Goal: Transaction & Acquisition: Register for event/course

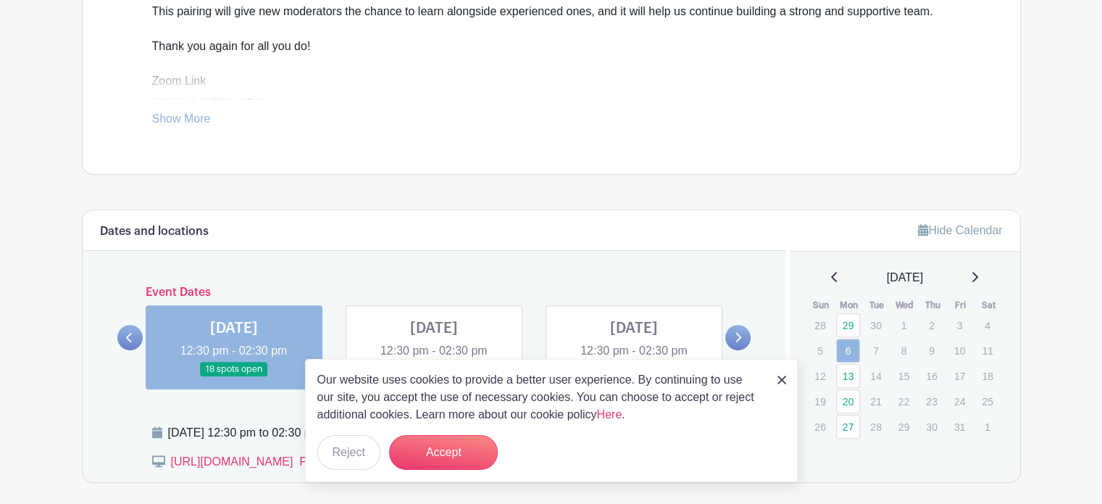
scroll to position [651, 0]
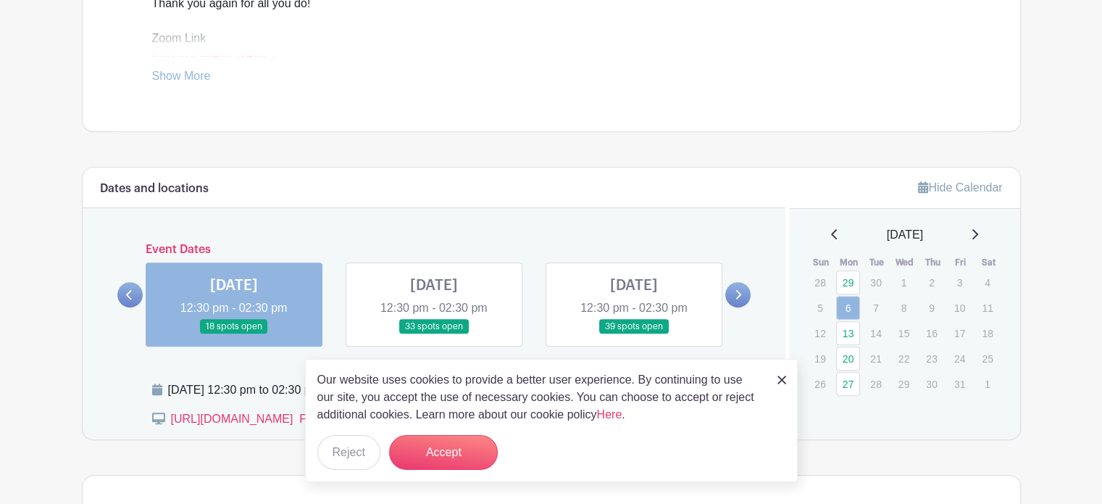
click at [791, 387] on div "Our website uses cookies to provide a better user experience. By continuing to …" at bounding box center [551, 420] width 493 height 123
click at [782, 385] on link at bounding box center [781, 378] width 9 height 17
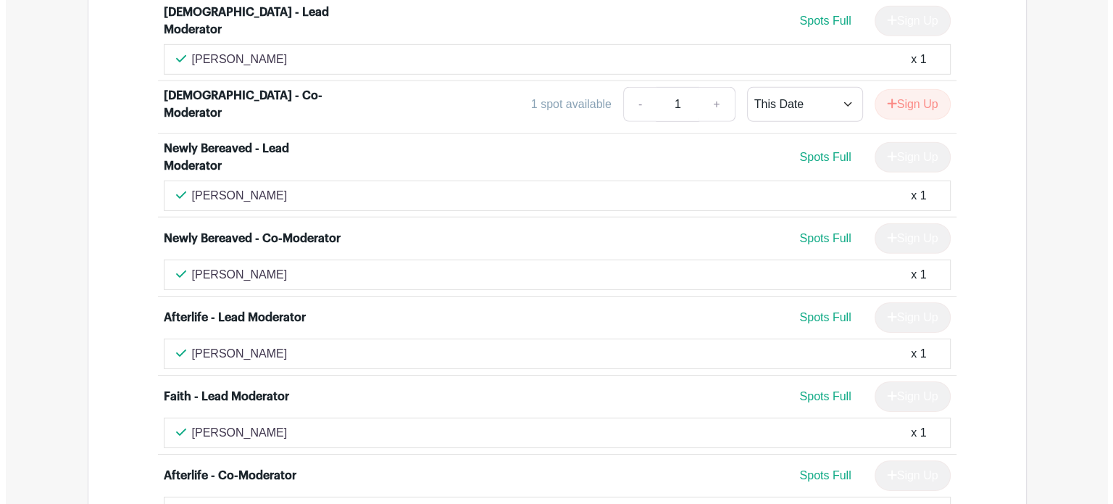
scroll to position [4551, 0]
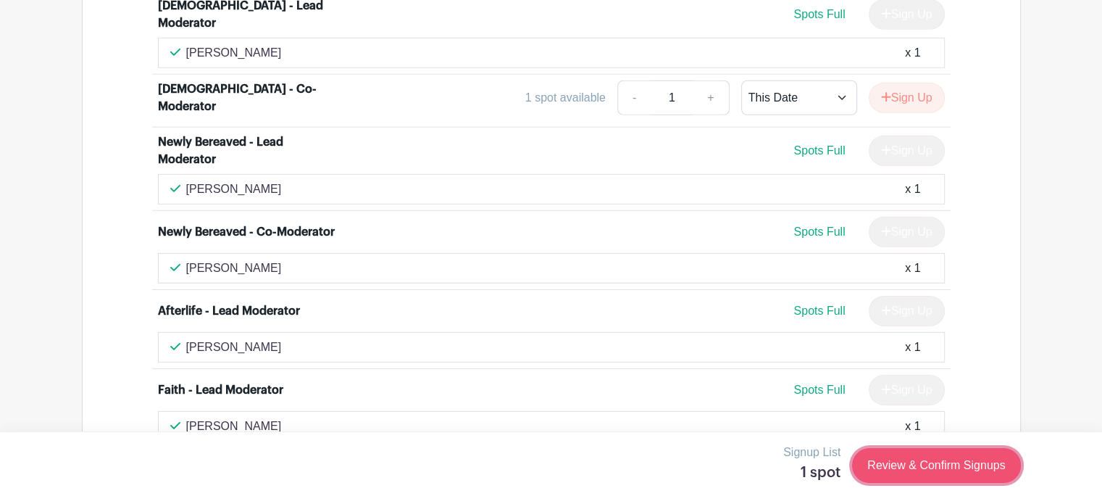
click at [924, 463] on link "Review & Confirm Signups" at bounding box center [936, 465] width 168 height 35
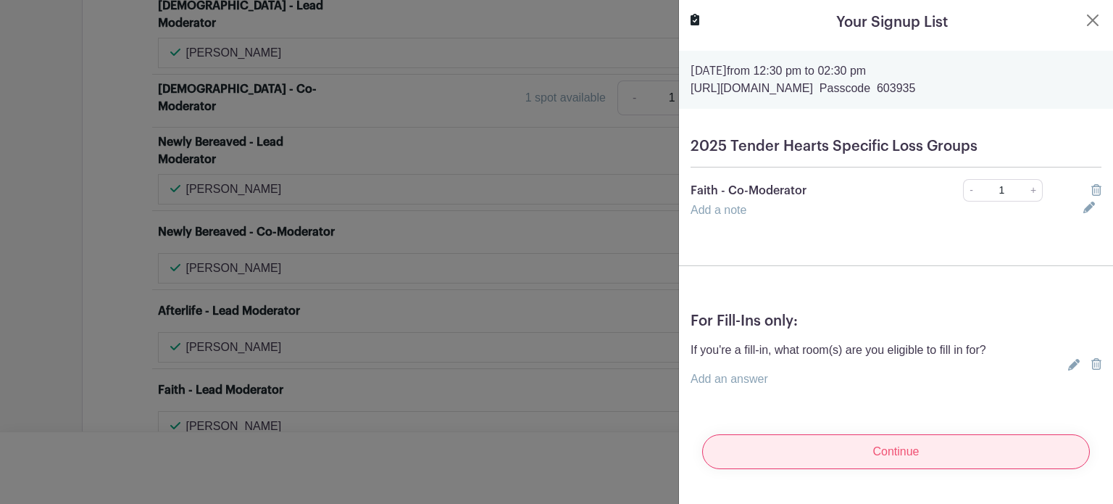
click at [774, 449] on input "Continue" at bounding box center [896, 451] width 388 height 35
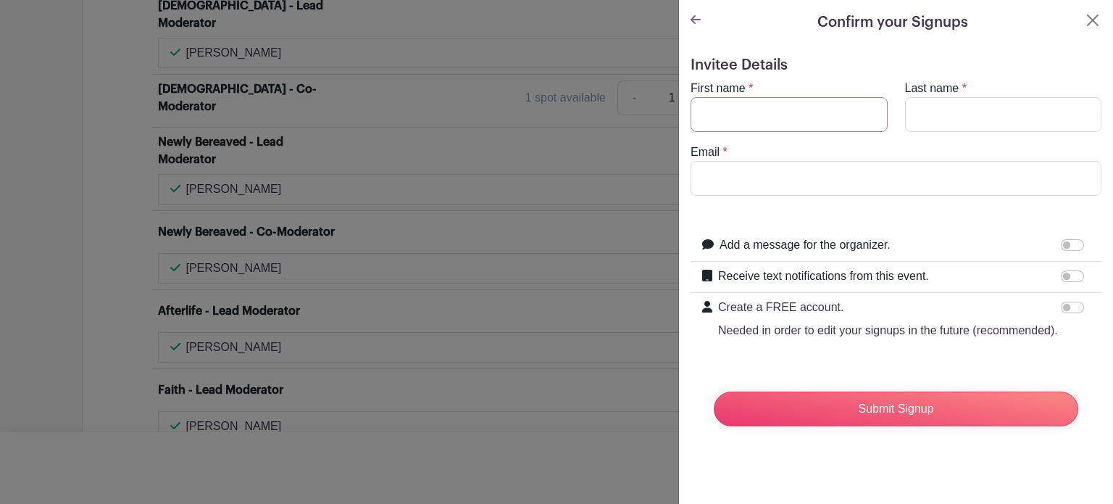
click at [724, 117] on input "First name" at bounding box center [788, 114] width 197 height 35
type input "[PERSON_NAME]"
click at [951, 107] on input "Last name" at bounding box center [1003, 114] width 197 height 35
type input "[PERSON_NAME]"
click at [840, 177] on input "Email" at bounding box center [895, 178] width 411 height 35
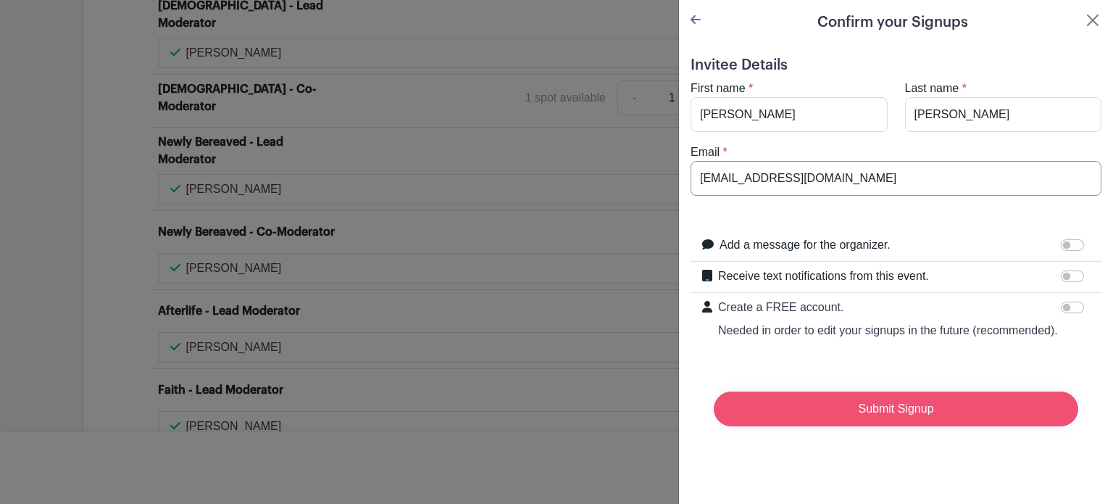
type input "[EMAIL_ADDRESS][DOMAIN_NAME]"
click at [807, 425] on input "Submit Signup" at bounding box center [896, 408] width 364 height 35
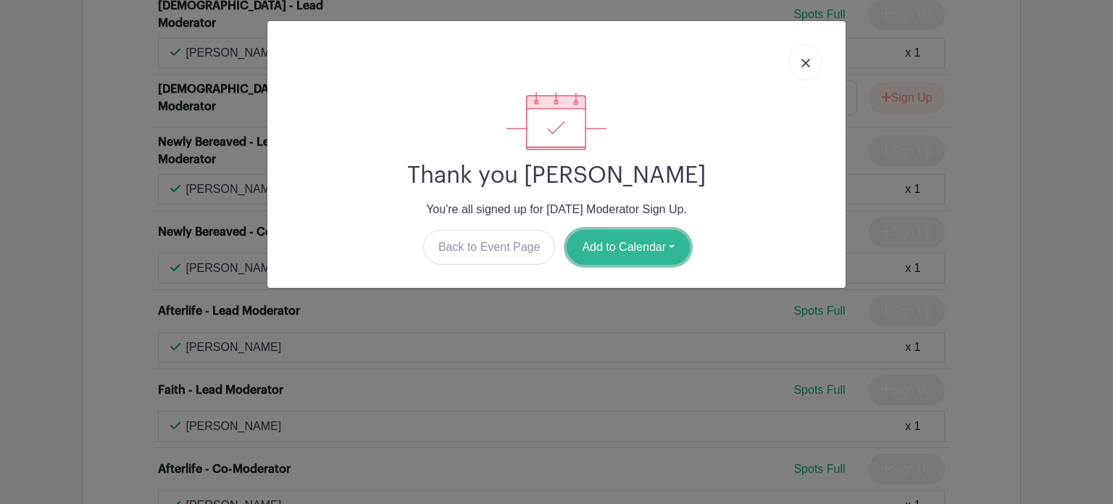
click at [633, 243] on button "Add to Calendar" at bounding box center [628, 247] width 123 height 35
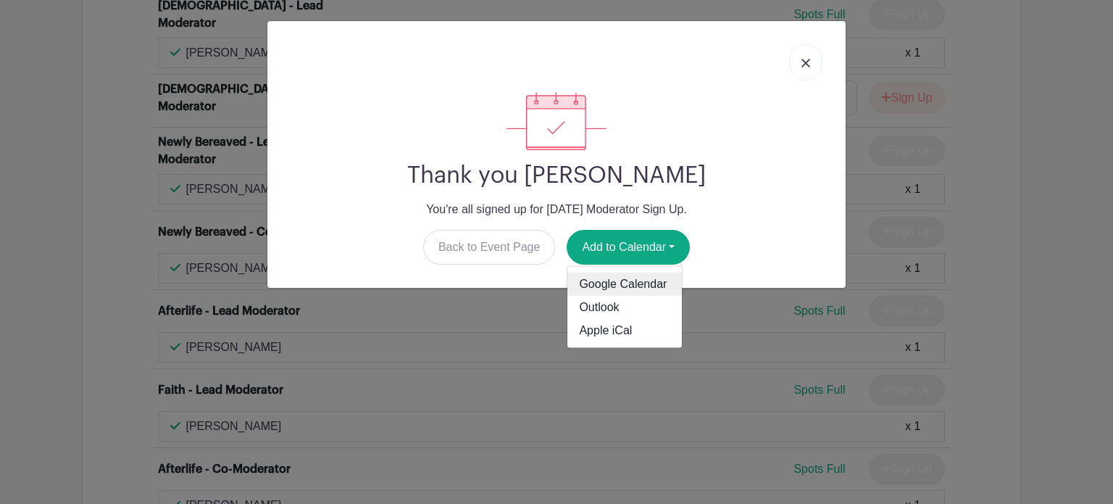
click at [625, 277] on link "Google Calendar" at bounding box center [624, 283] width 114 height 23
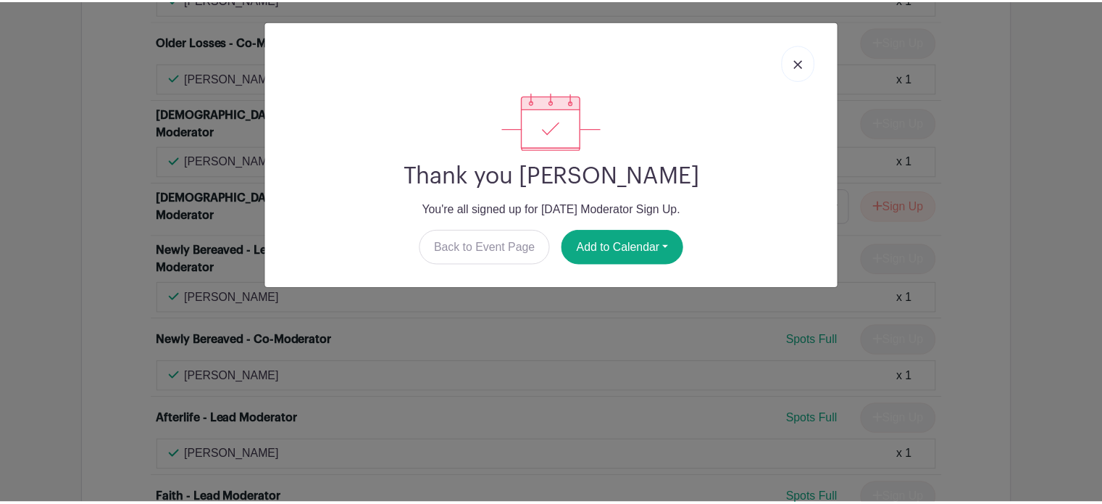
scroll to position [4659, 0]
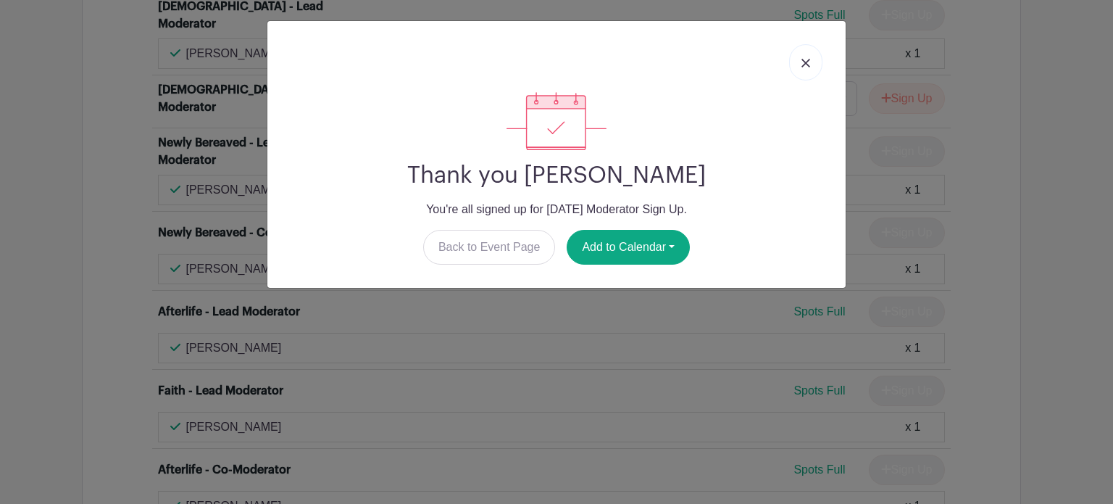
click at [803, 60] on img at bounding box center [805, 63] width 9 height 9
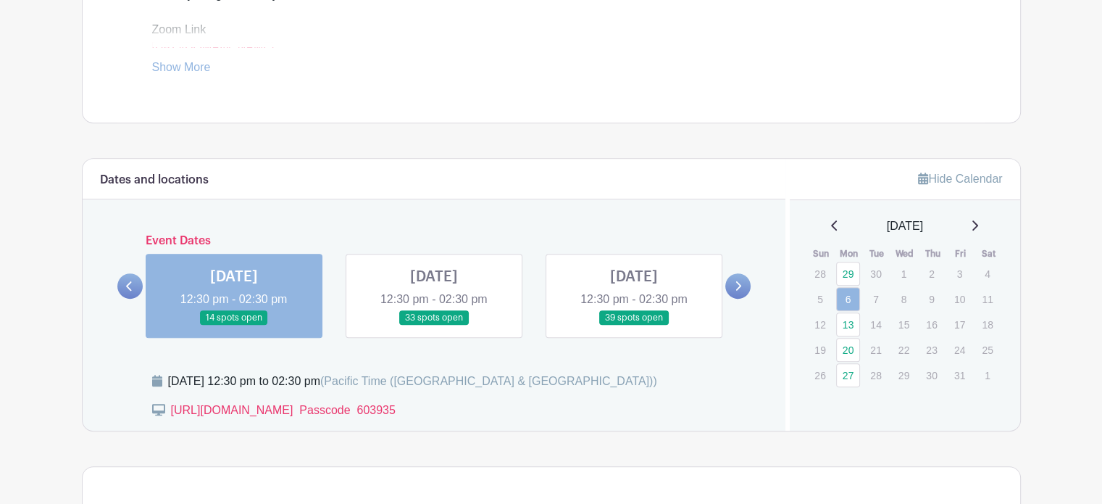
scroll to position [669, 0]
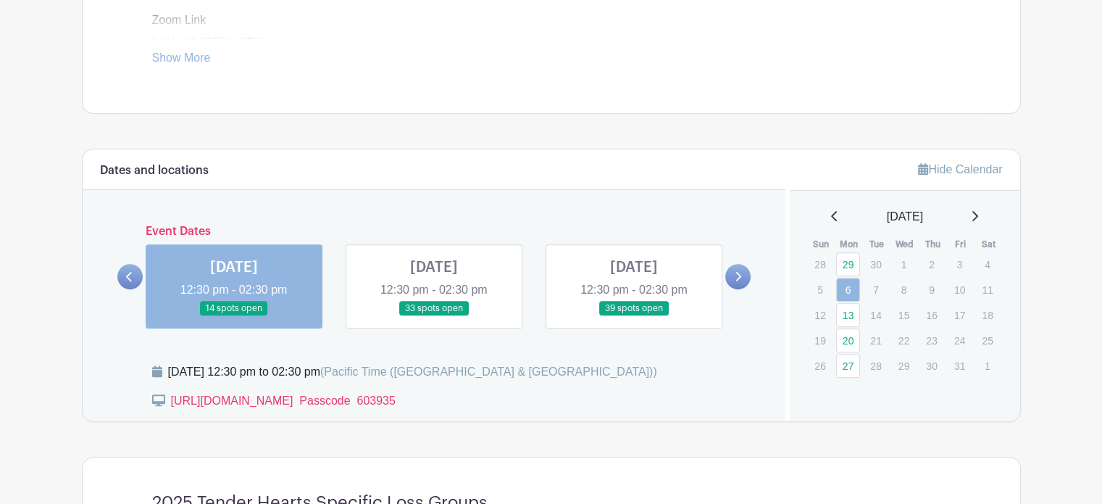
click at [634, 316] on link at bounding box center [634, 316] width 0 height 0
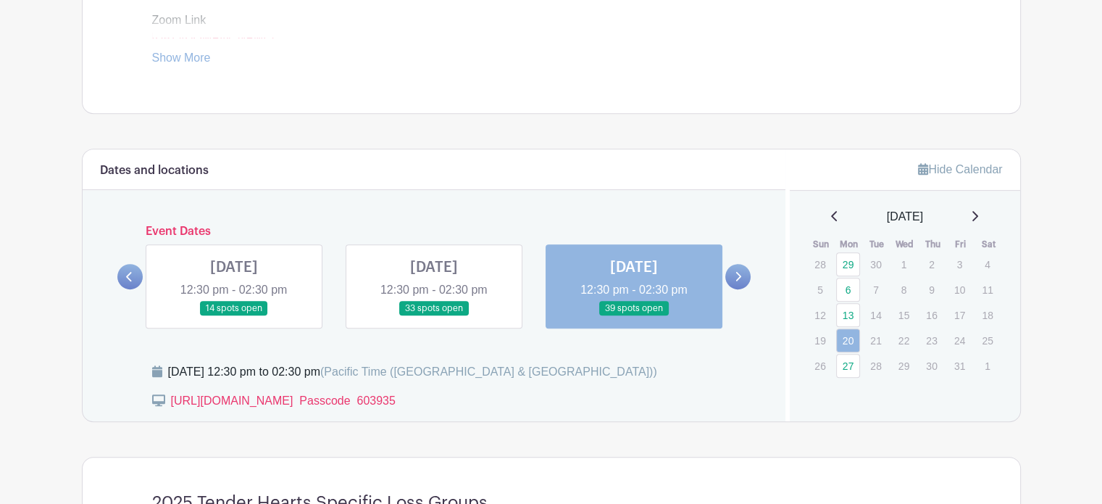
click at [634, 316] on link at bounding box center [634, 316] width 0 height 0
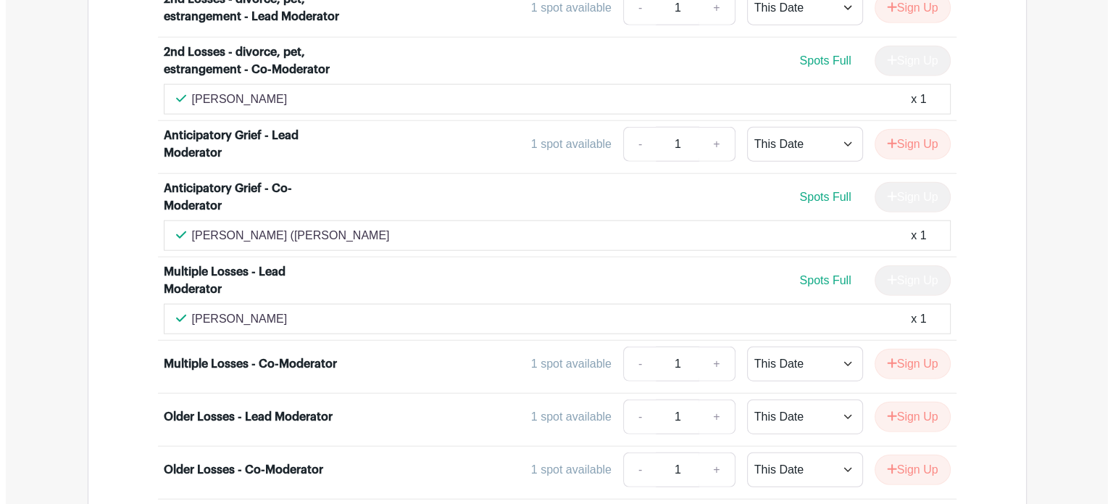
scroll to position [3514, 0]
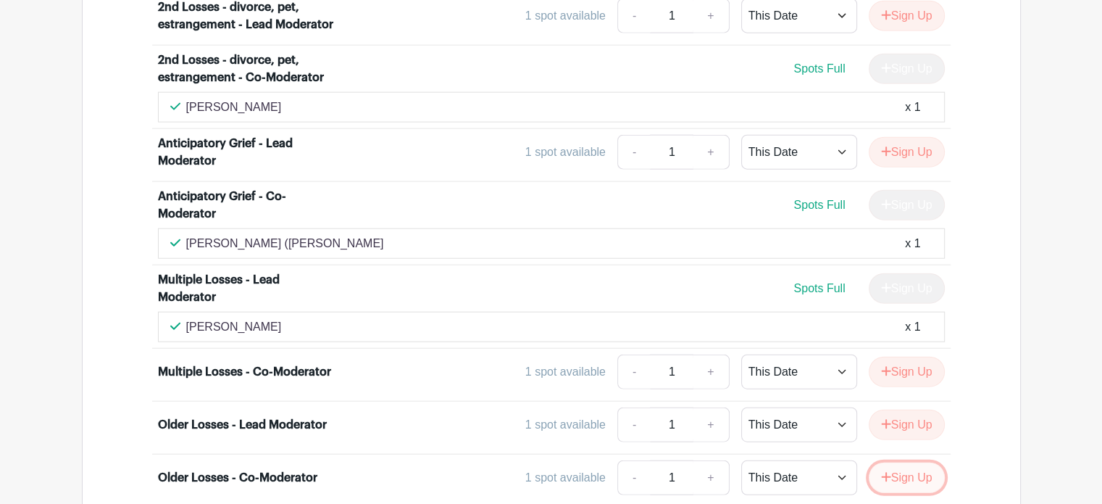
click at [903, 462] on button "Sign Up" at bounding box center [907, 477] width 76 height 30
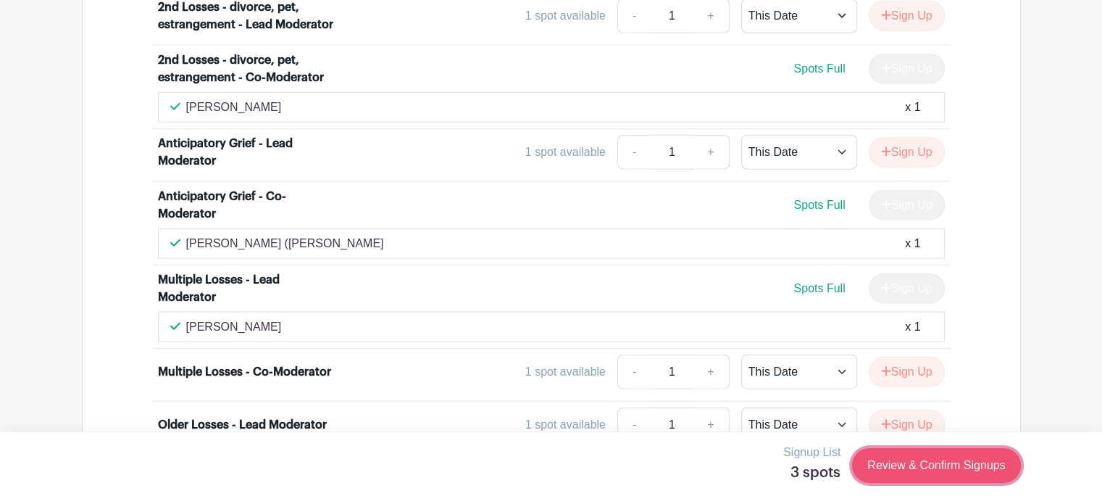
click at [880, 464] on link "Review & Confirm Signups" at bounding box center [936, 465] width 168 height 35
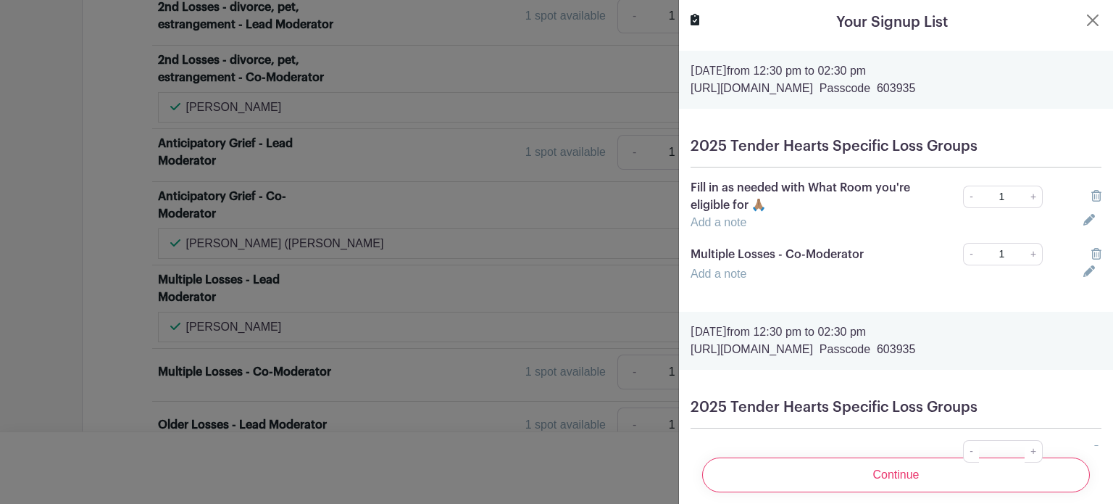
click at [1091, 193] on icon at bounding box center [1096, 196] width 10 height 12
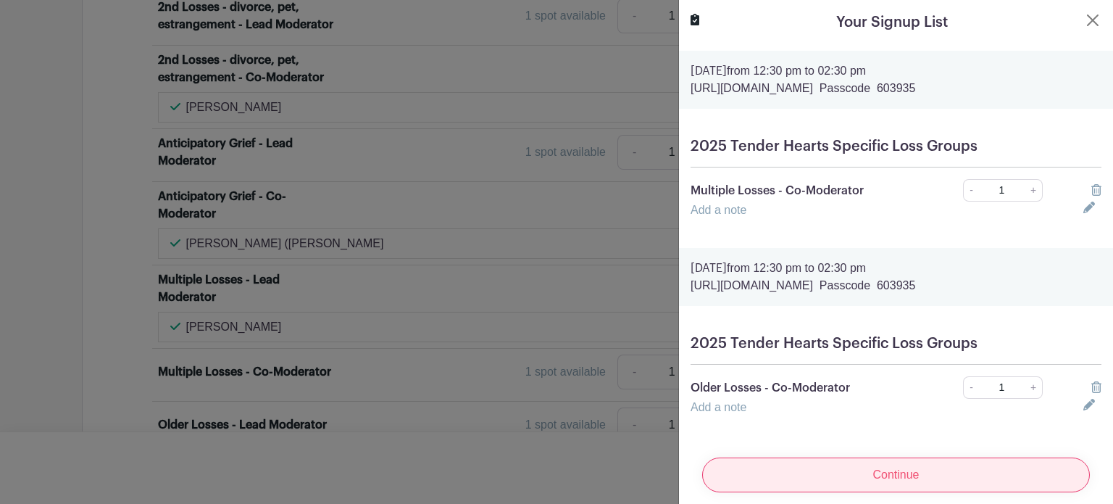
click at [859, 464] on input "Continue" at bounding box center [896, 474] width 388 height 35
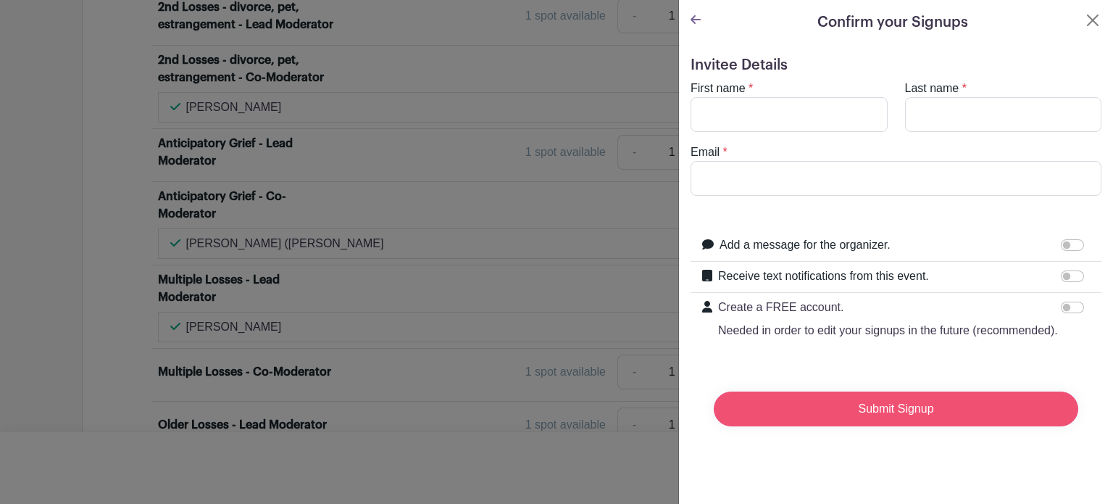
click at [851, 419] on input "Submit Signup" at bounding box center [896, 408] width 364 height 35
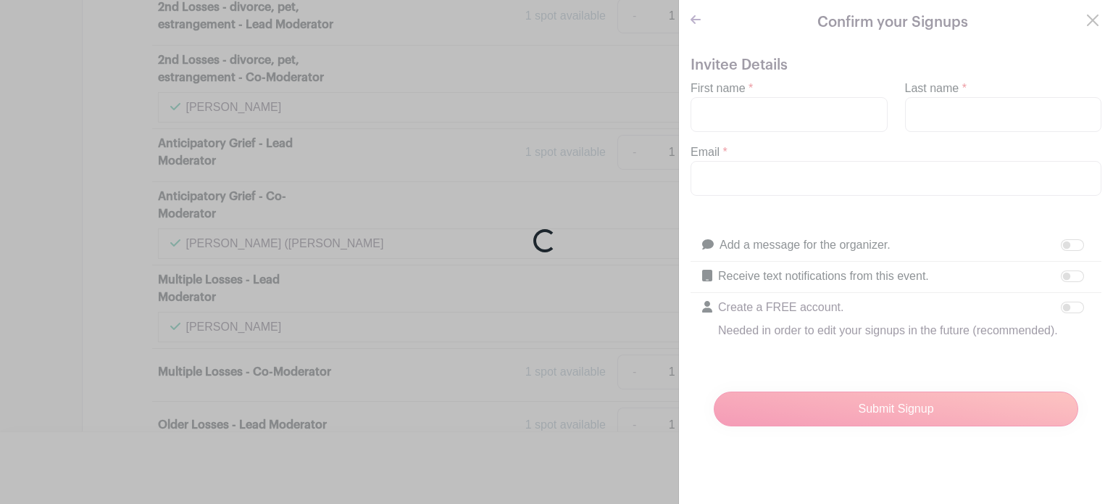
click at [787, 104] on div "Loading..." at bounding box center [556, 252] width 1113 height 504
click at [708, 112] on div "Loading..." at bounding box center [556, 252] width 1113 height 504
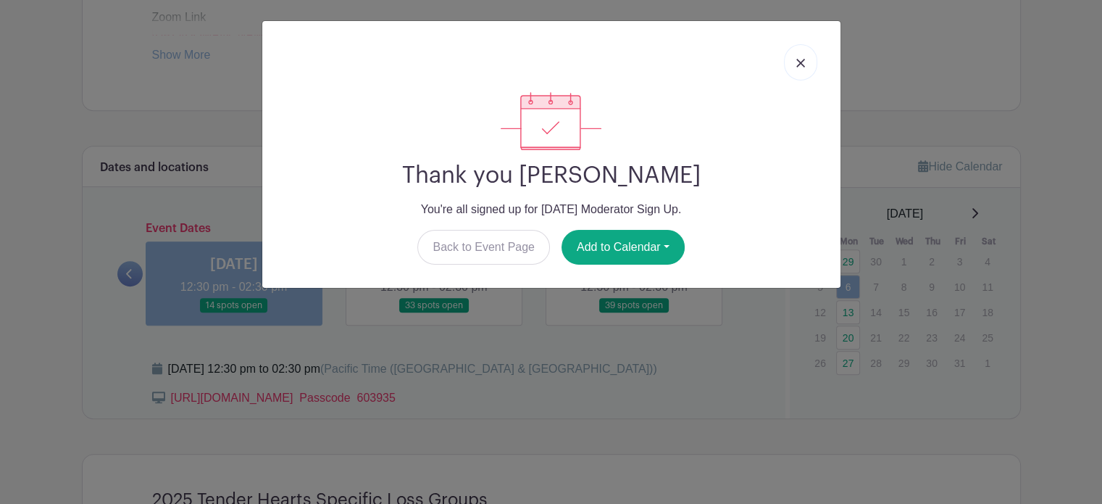
scroll to position [669, 0]
click at [797, 61] on img at bounding box center [800, 63] width 9 height 9
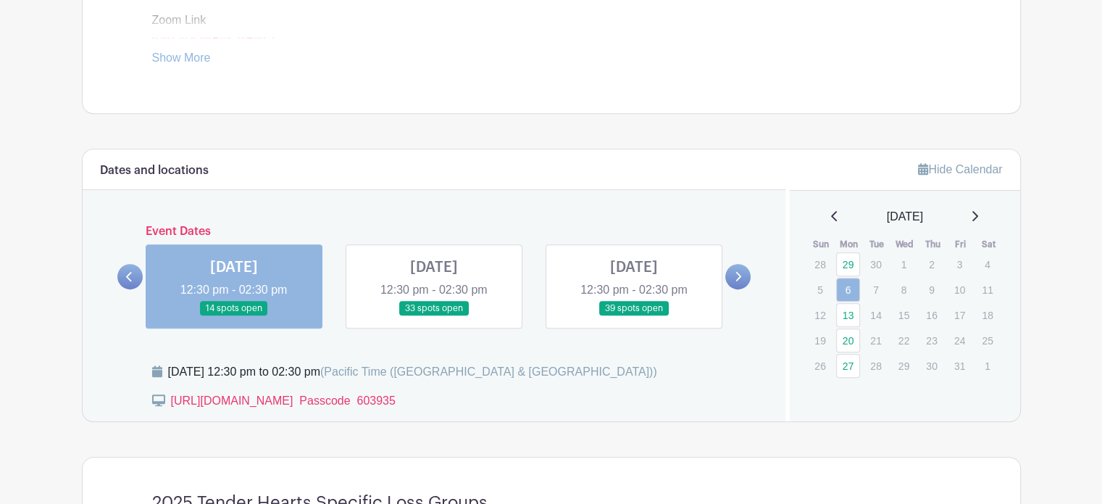
click at [434, 316] on link at bounding box center [434, 316] width 0 height 0
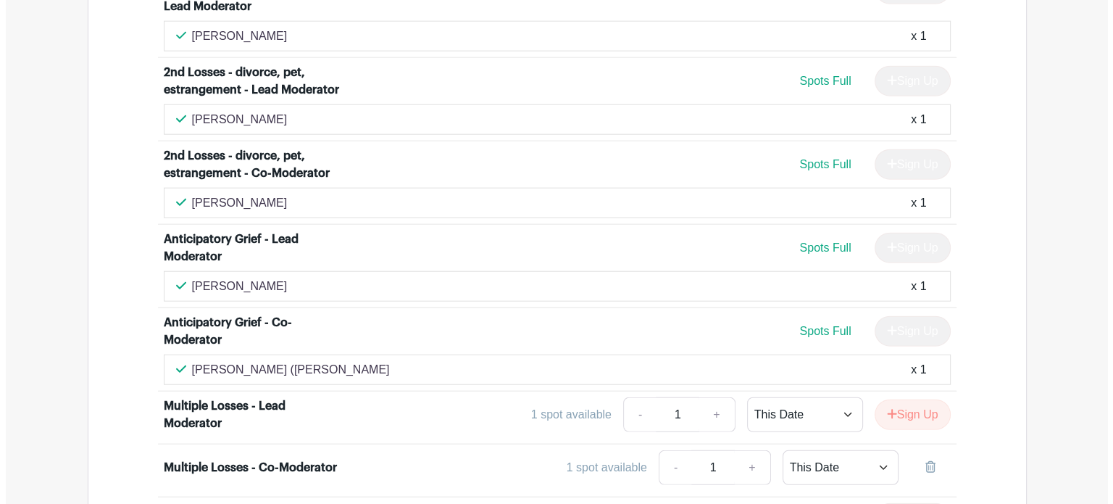
scroll to position [3566, 0]
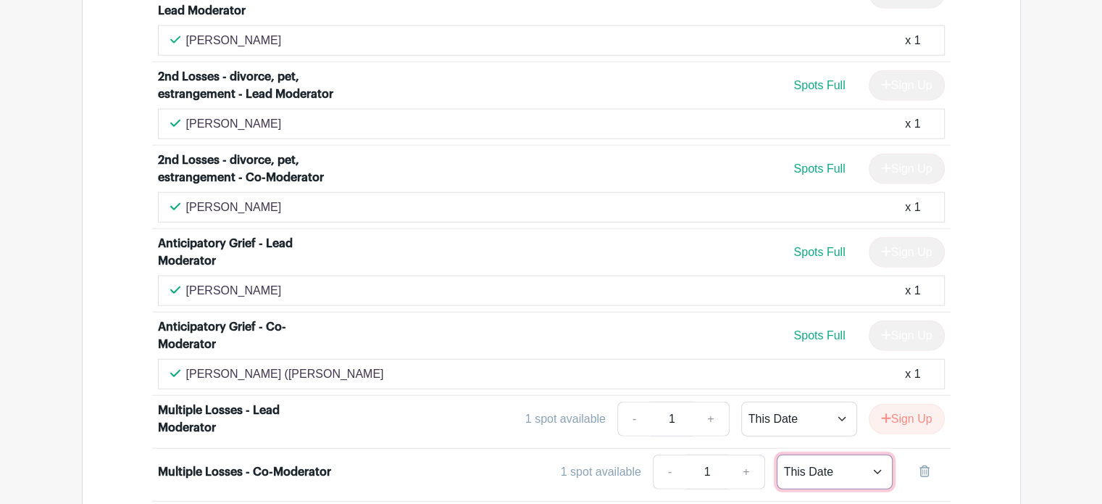
click at [875, 454] on select "This Date Select Dates" at bounding box center [835, 471] width 116 height 35
click at [927, 465] on icon at bounding box center [924, 471] width 10 height 12
click at [898, 456] on button "Sign Up" at bounding box center [907, 471] width 76 height 30
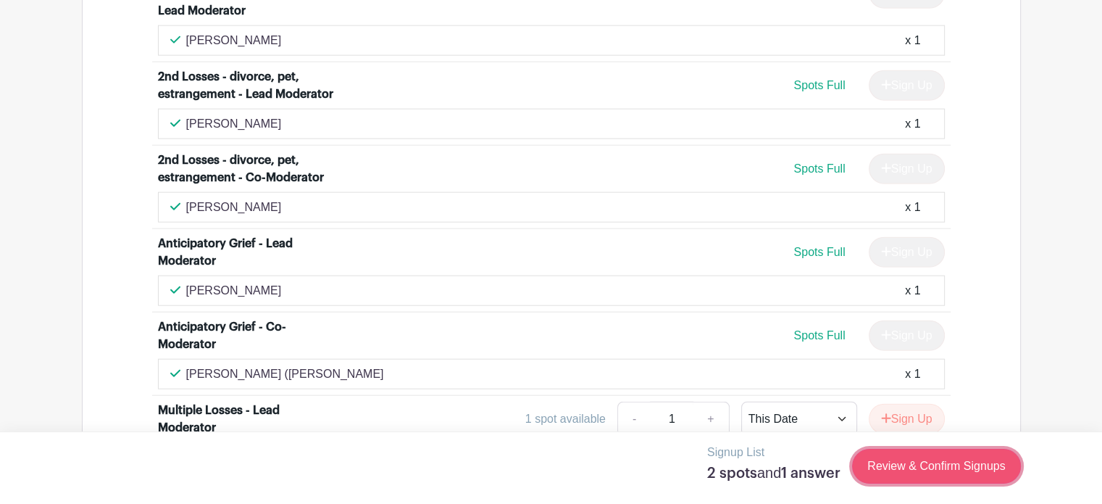
click at [906, 460] on link "Review & Confirm Signups" at bounding box center [936, 465] width 168 height 35
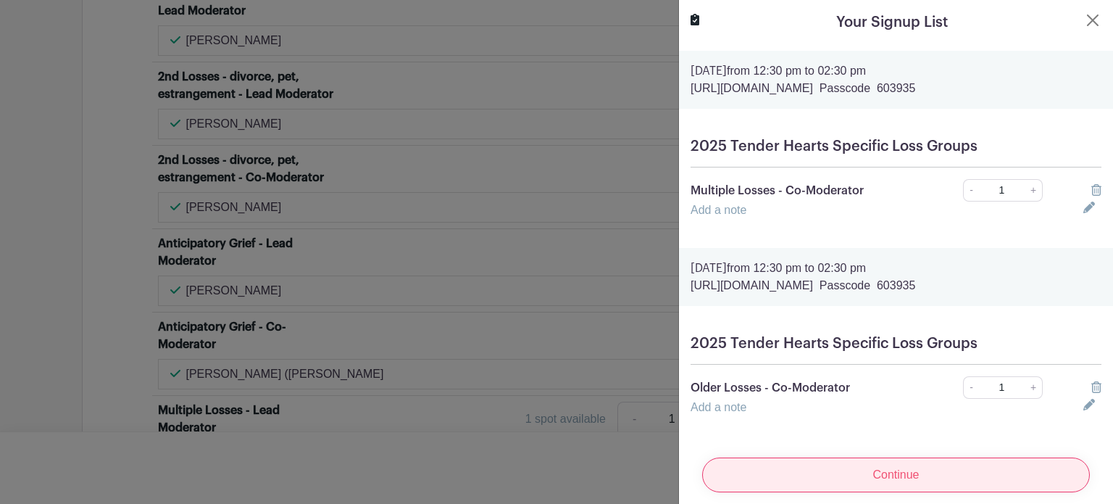
click at [834, 466] on input "Continue" at bounding box center [896, 474] width 388 height 35
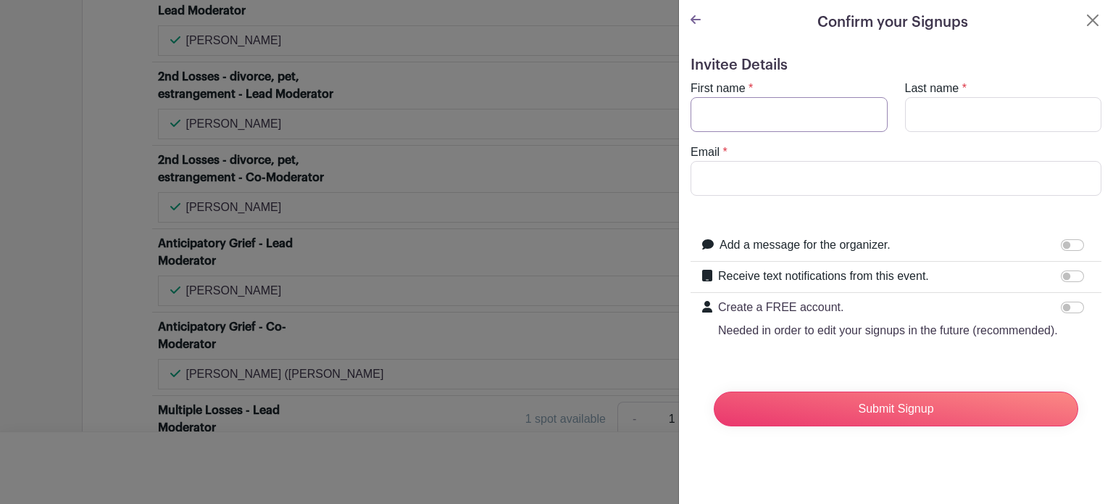
click at [788, 101] on input "First name" at bounding box center [788, 114] width 197 height 35
type input "[PERSON_NAME]"
click at [980, 109] on input "Last name" at bounding box center [1003, 114] width 197 height 35
type input "[PERSON_NAME]"
click at [861, 172] on input "Email" at bounding box center [895, 178] width 411 height 35
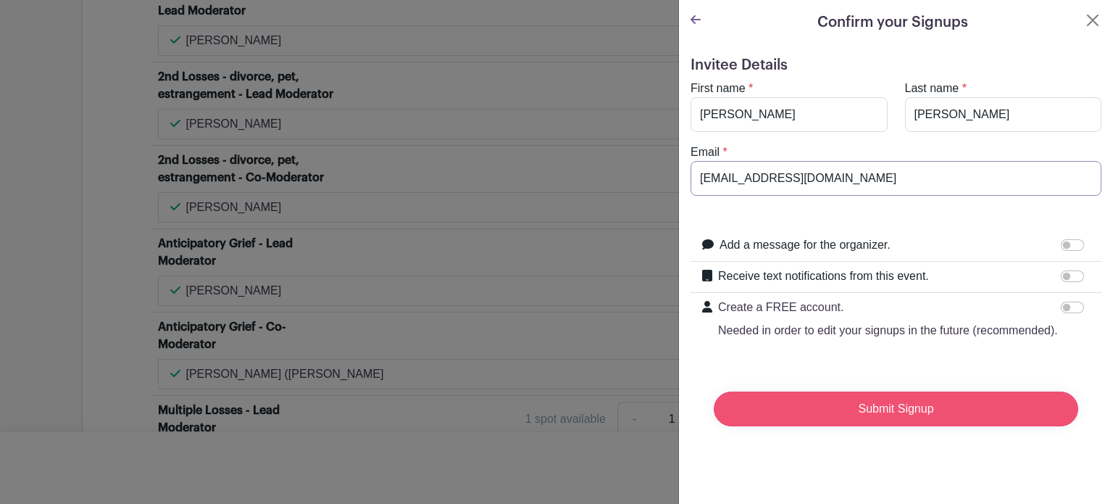
type input "[EMAIL_ADDRESS][DOMAIN_NAME]"
click at [951, 425] on input "Submit Signup" at bounding box center [896, 408] width 364 height 35
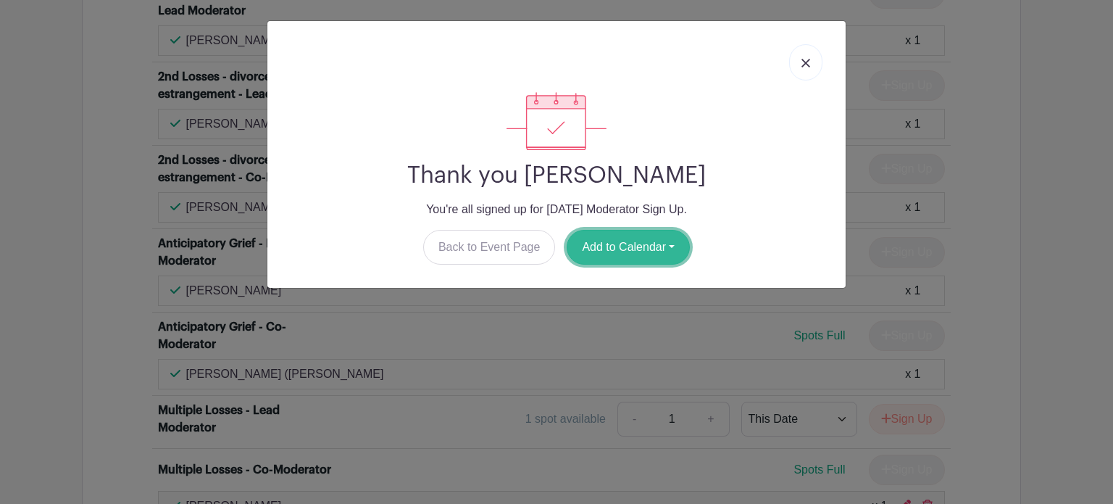
click at [646, 248] on button "Add to Calendar" at bounding box center [628, 247] width 123 height 35
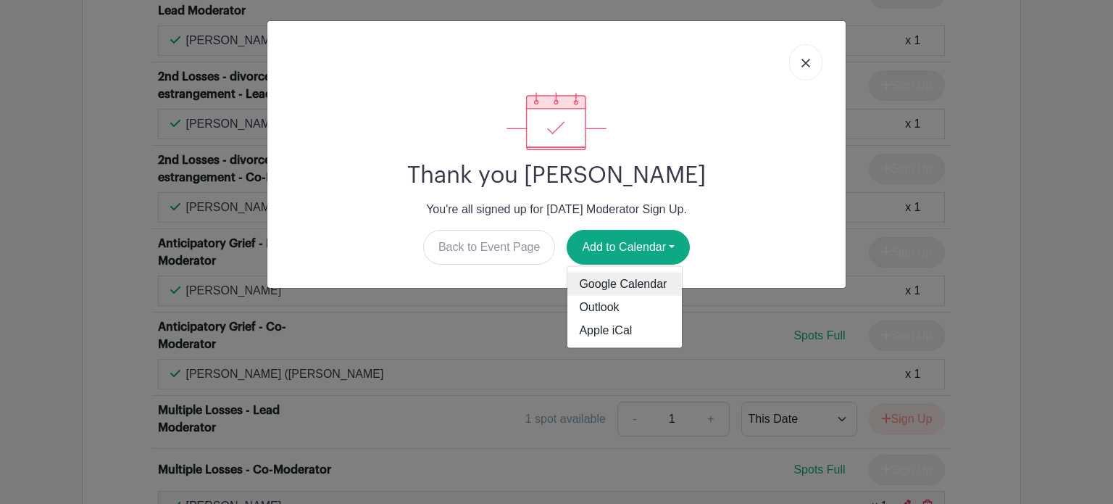
click at [629, 280] on link "Google Calendar" at bounding box center [624, 283] width 114 height 23
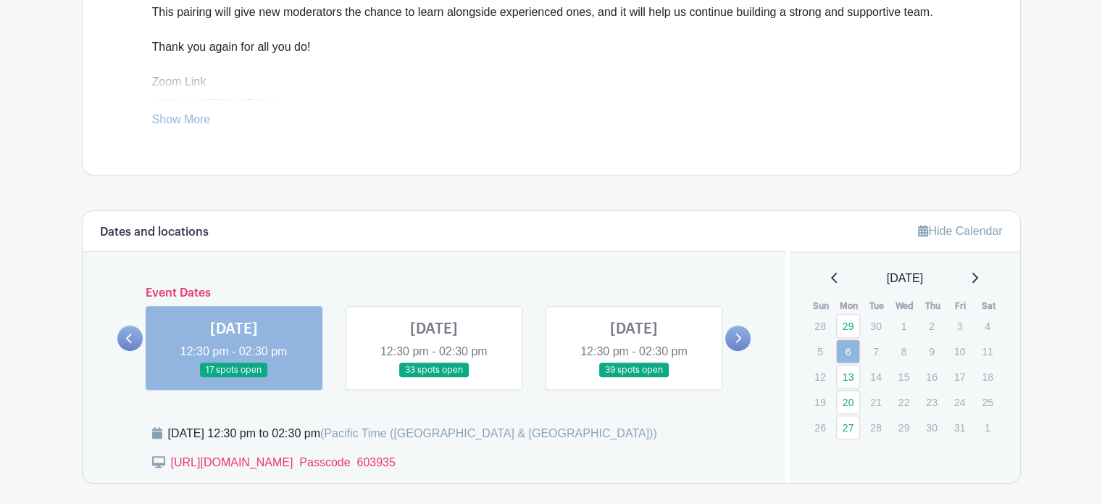
scroll to position [655, 0]
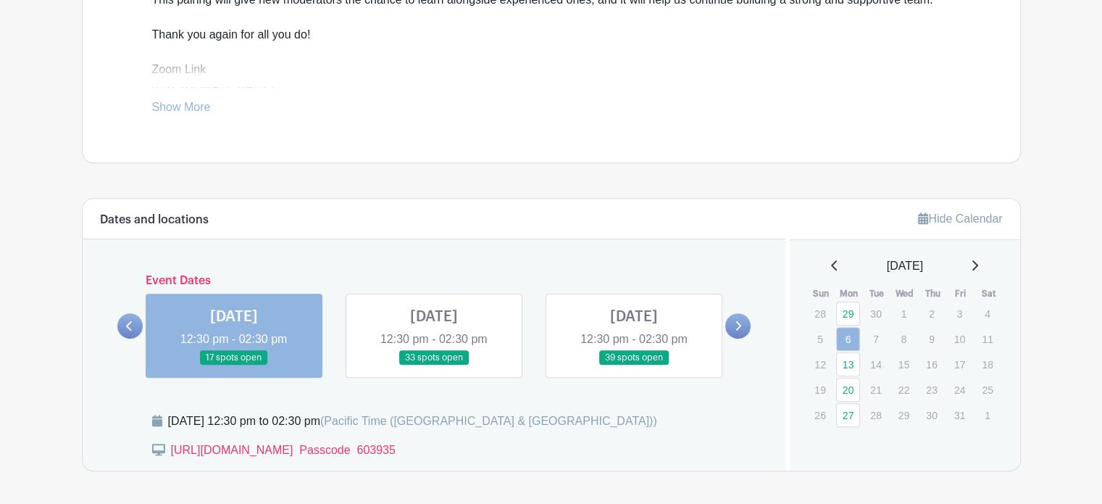
click at [434, 365] on link at bounding box center [434, 365] width 0 height 0
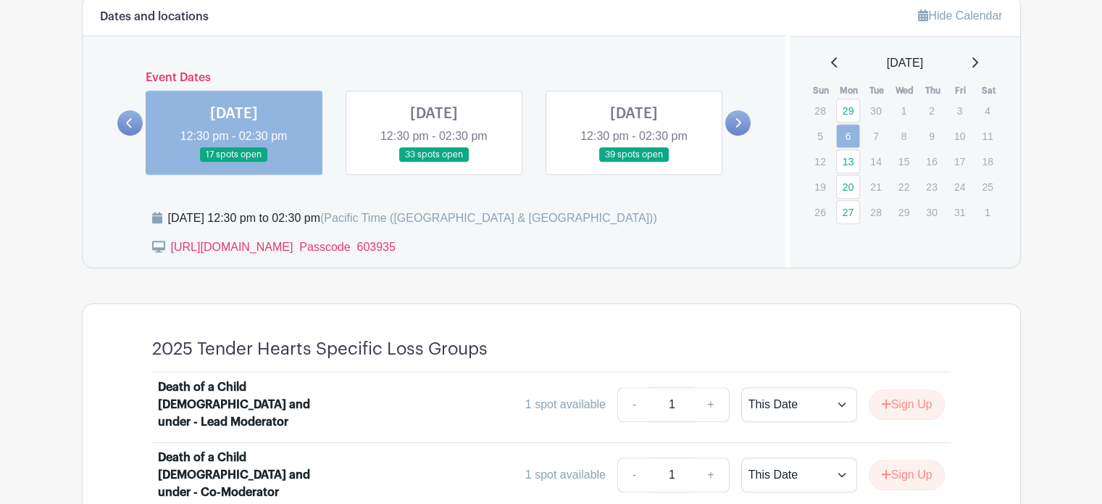
scroll to position [864, 0]
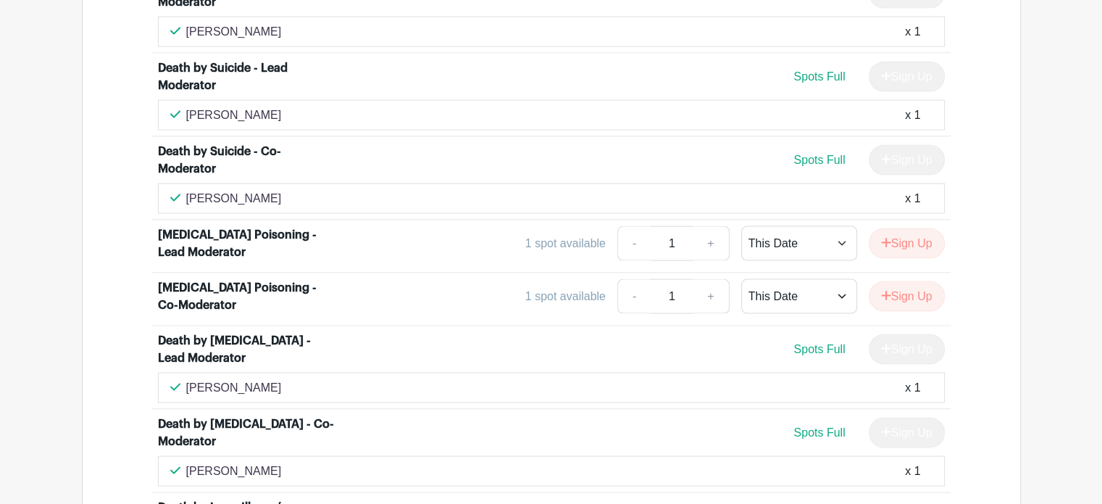
scroll to position [3004, 0]
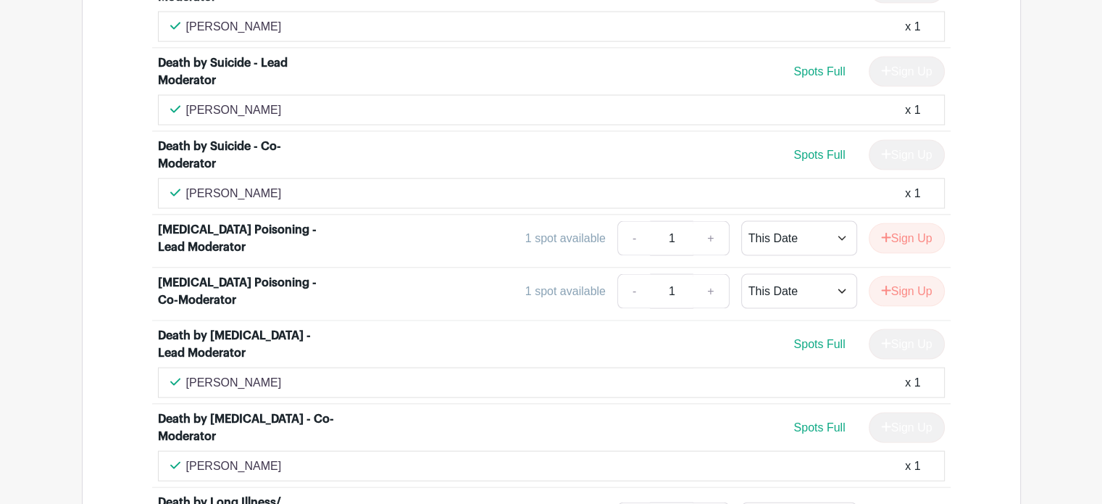
click at [801, 419] on div "Spots Full" at bounding box center [818, 427] width 51 height 17
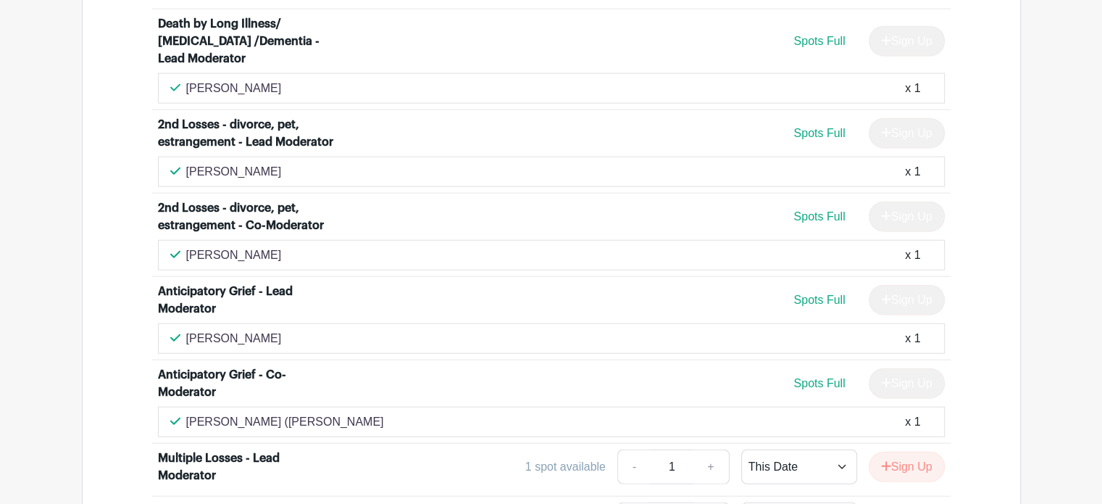
scroll to position [3557, 0]
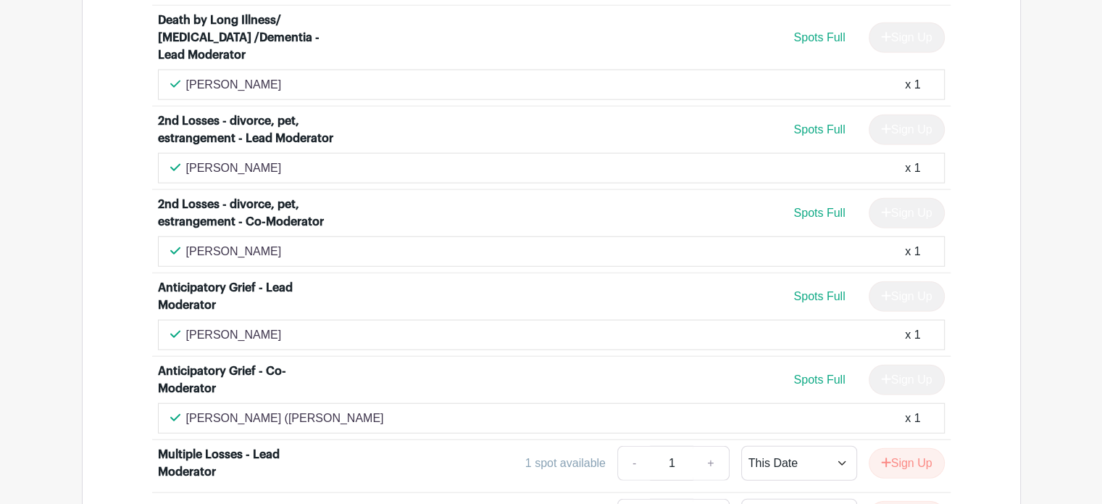
click at [852, 403] on div "Pamela (Pami) Parker x 1" at bounding box center [551, 418] width 787 height 30
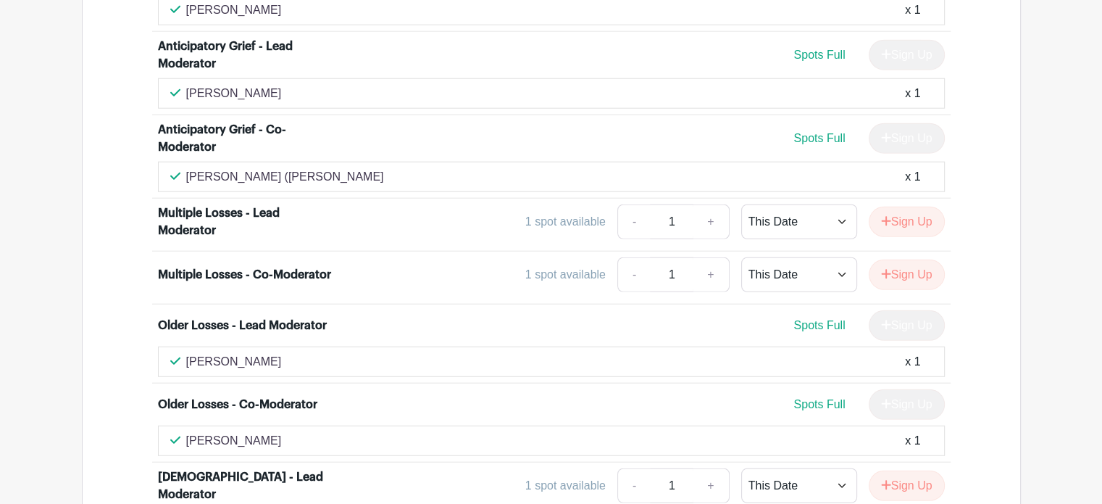
scroll to position [3798, 0]
click at [878, 431] on div "Anne Tager x 1" at bounding box center [551, 439] width 762 height 17
click at [887, 431] on div "Anne Tager x 1" at bounding box center [551, 439] width 762 height 17
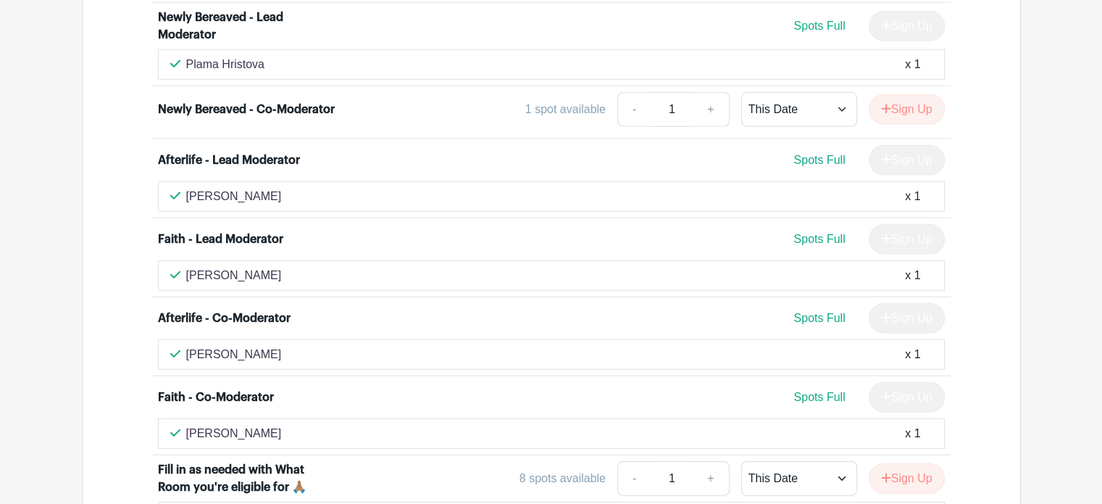
scroll to position [4364, 0]
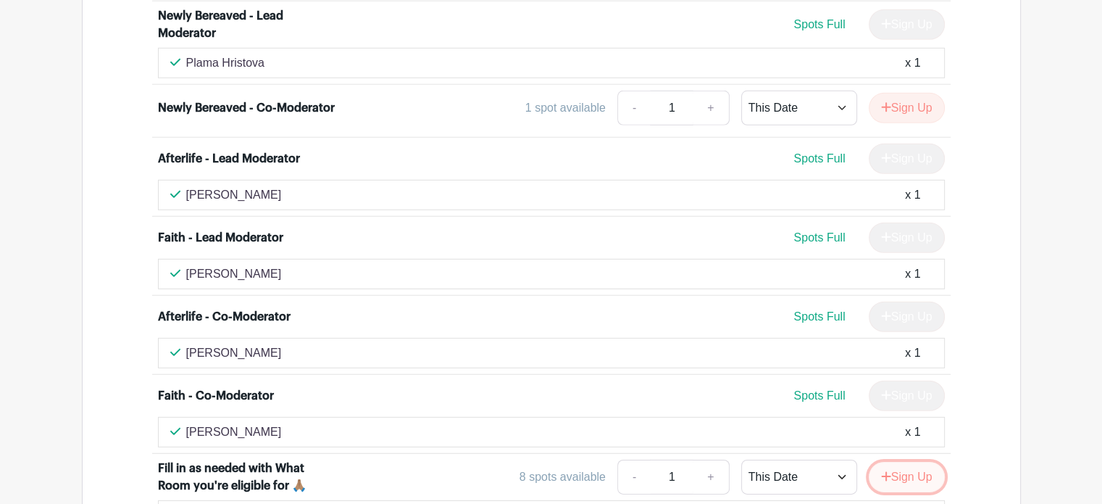
drag, startPoint x: 897, startPoint y: 247, endPoint x: 926, endPoint y: 248, distance: 29.0
click at [926, 461] on button "Sign Up" at bounding box center [907, 476] width 76 height 30
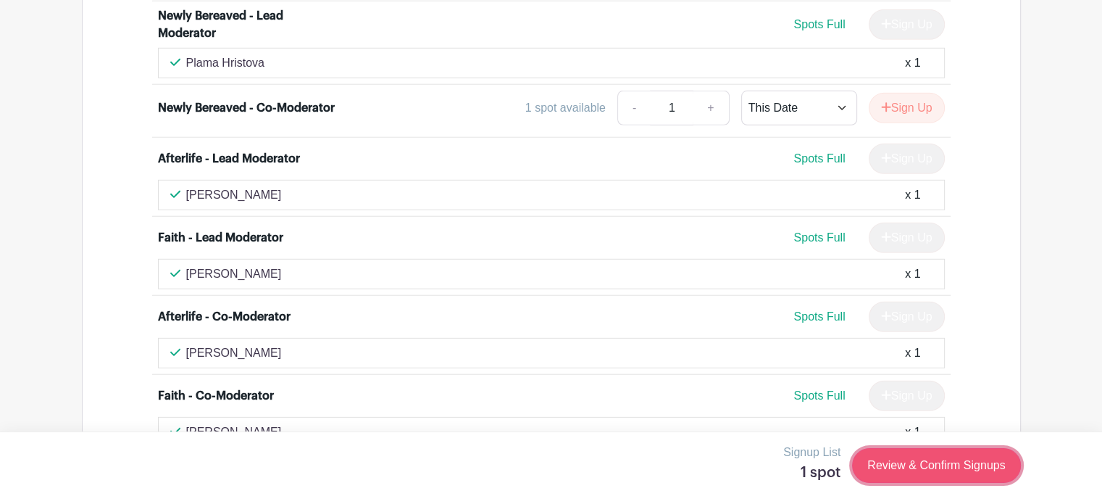
click at [926, 466] on link "Review & Confirm Signups" at bounding box center [936, 465] width 168 height 35
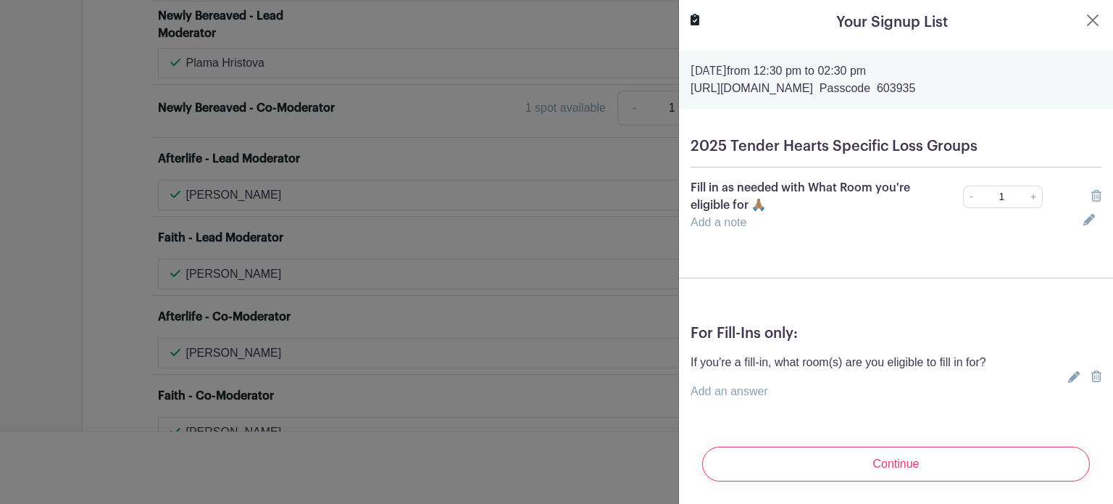
click at [716, 224] on link "Add a note" at bounding box center [718, 222] width 56 height 12
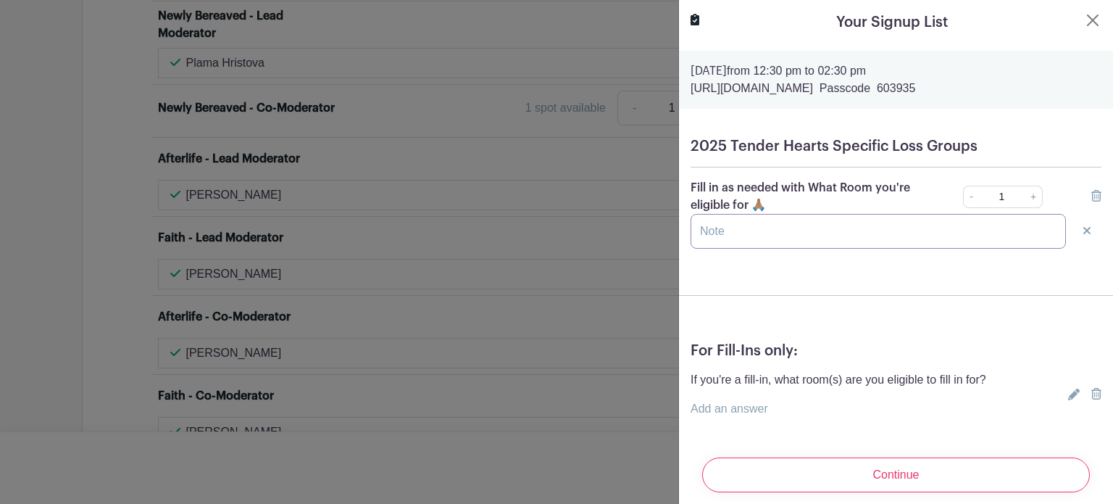
click at [704, 240] on input "text" at bounding box center [877, 231] width 375 height 35
type input "f"
click at [722, 414] on link "Add an answer" at bounding box center [729, 408] width 78 height 12
click at [1084, 19] on button "Close" at bounding box center [1092, 20] width 17 height 17
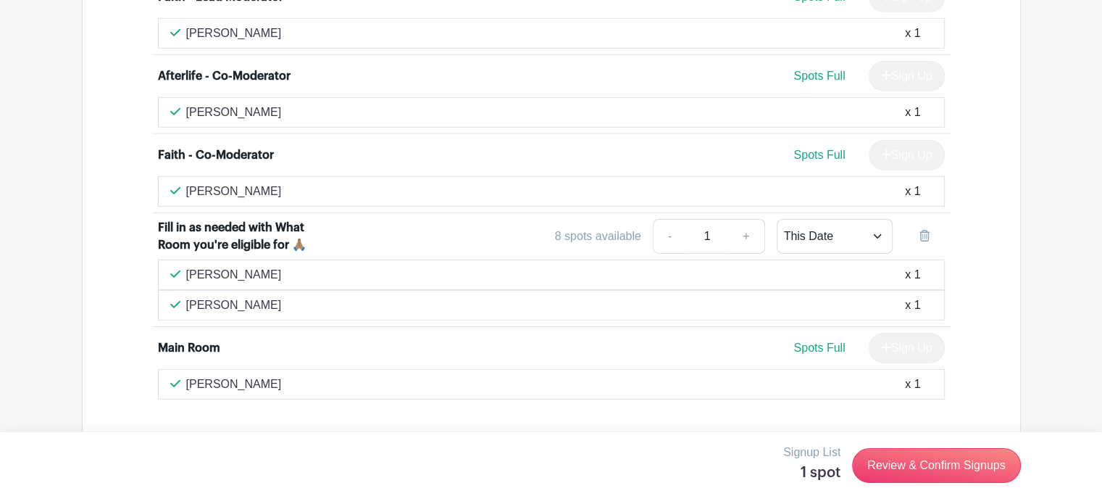
scroll to position [4611, 0]
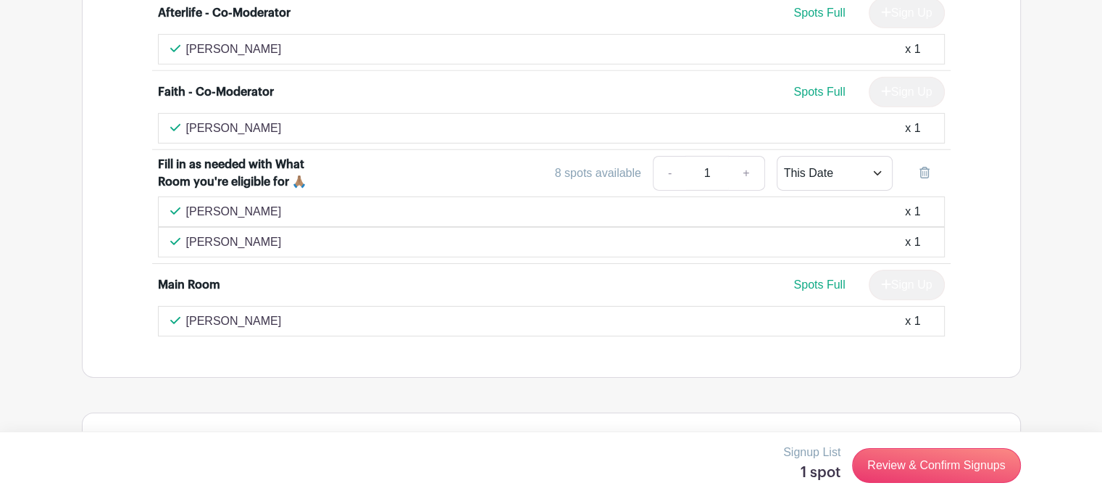
scroll to position [4679, 0]
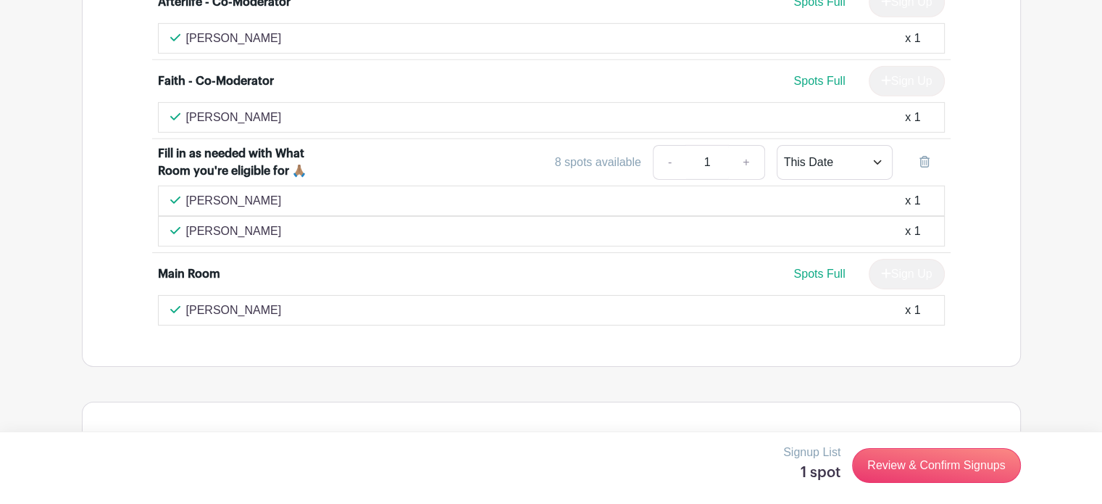
type input "f"
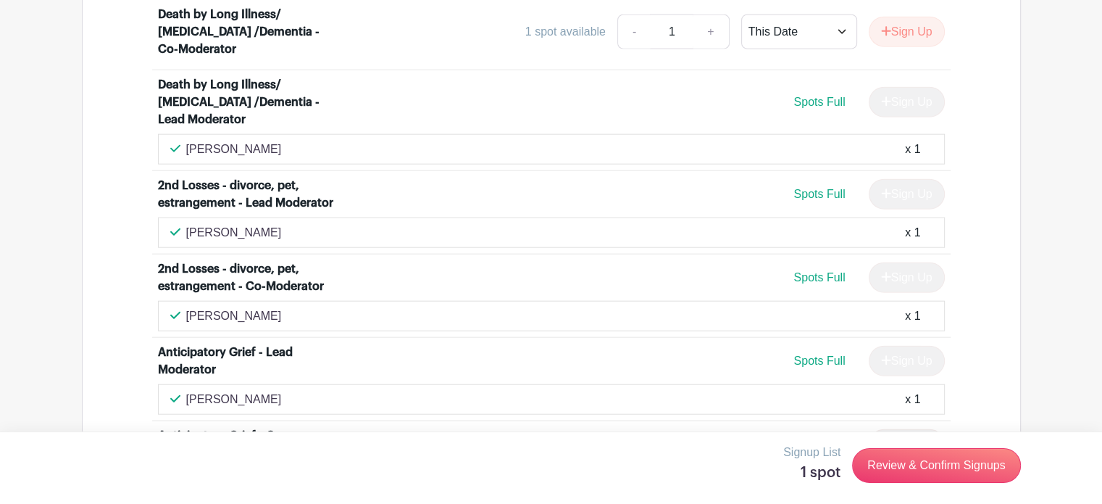
scroll to position [3492, 0]
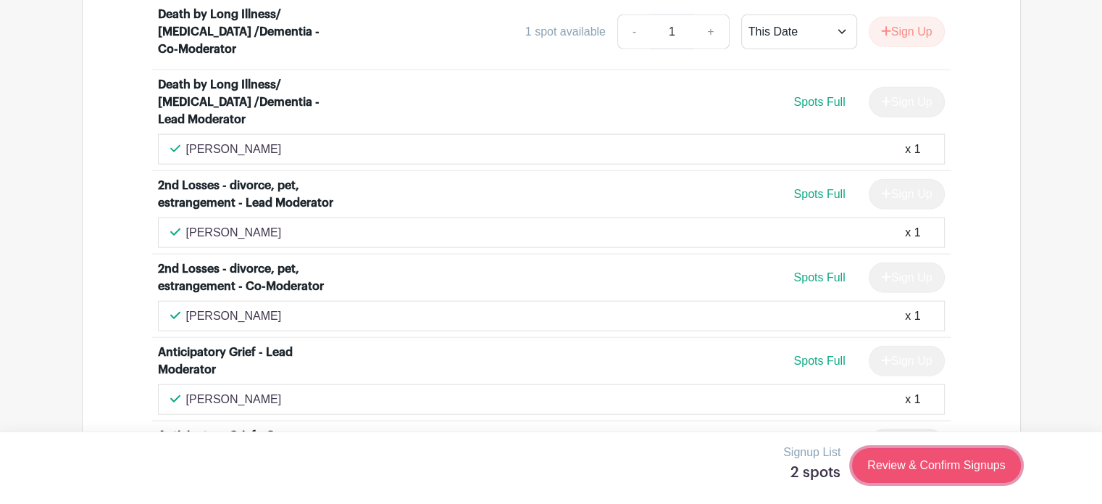
click at [887, 468] on link "Review & Confirm Signups" at bounding box center [936, 465] width 168 height 35
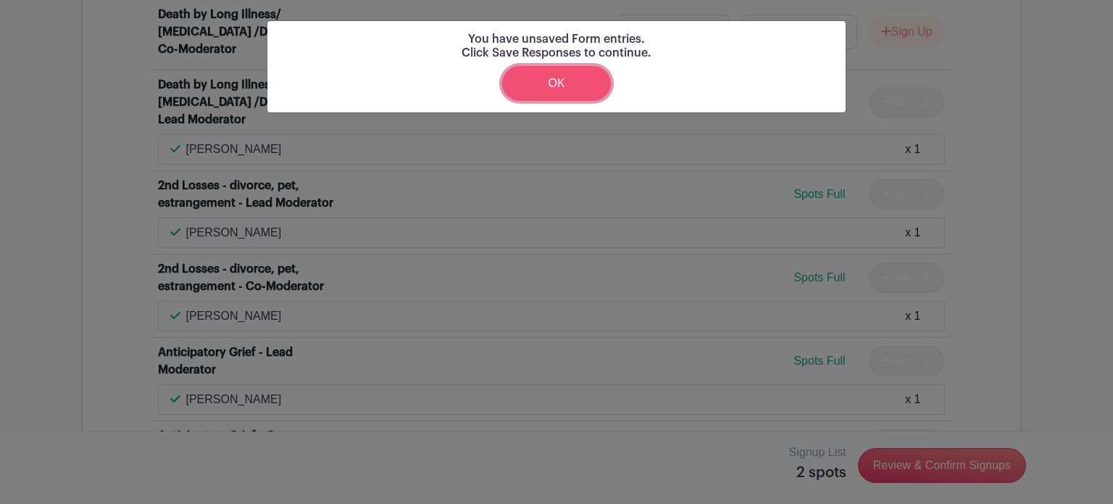
click at [589, 80] on link "OK" at bounding box center [556, 83] width 109 height 35
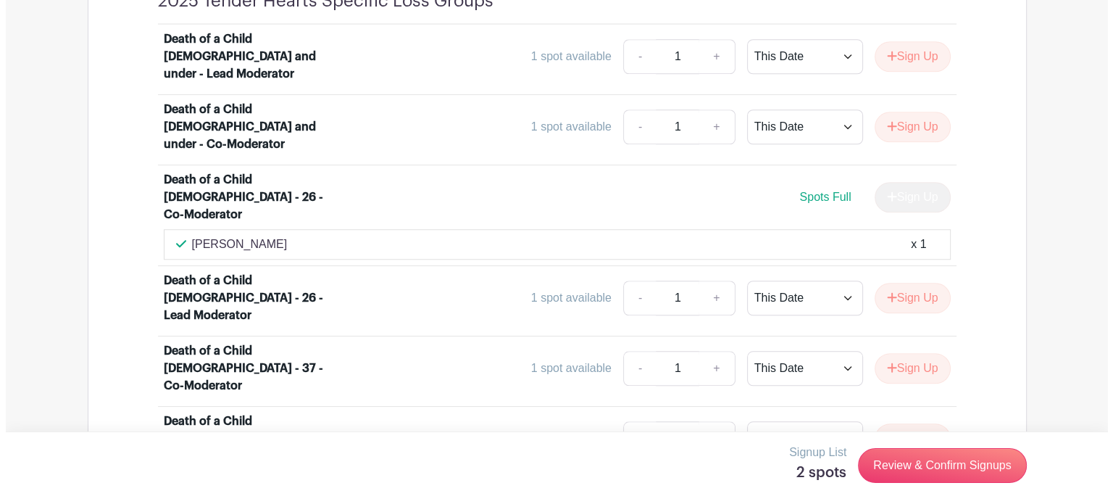
scroll to position [1208, 0]
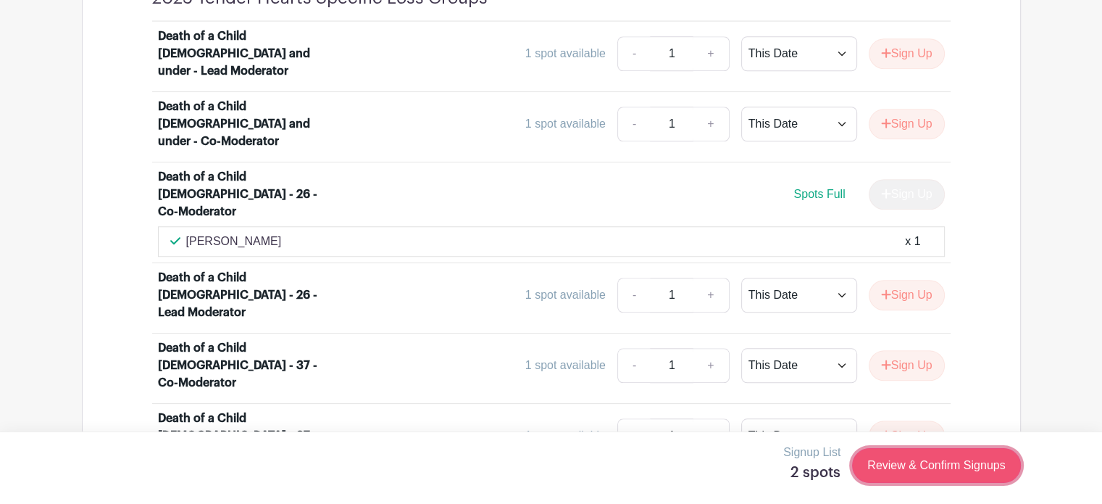
click at [894, 461] on link "Review & Confirm Signups" at bounding box center [936, 465] width 168 height 35
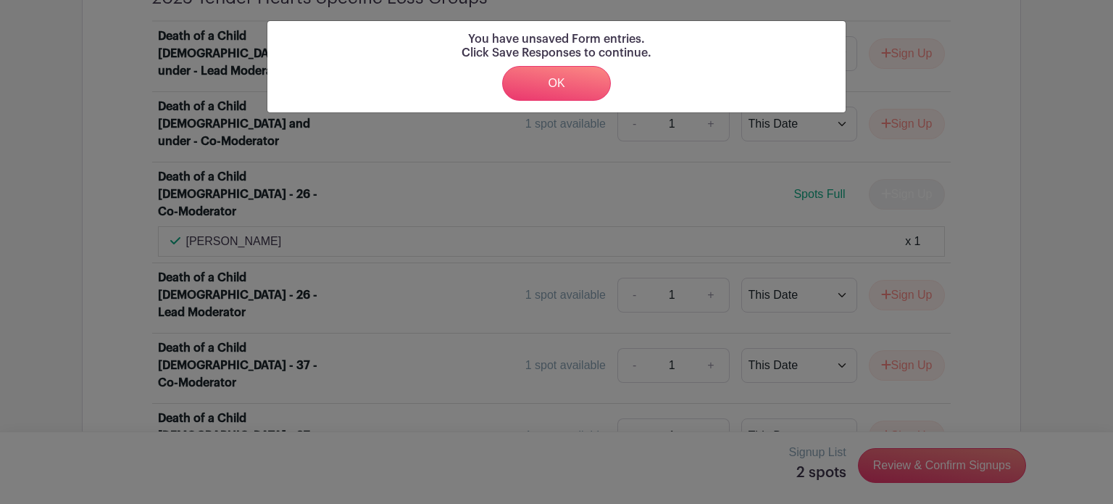
click at [1090, 330] on div "You have unsaved Form entries. Click Save Responses to continue. OK" at bounding box center [556, 252] width 1113 height 504
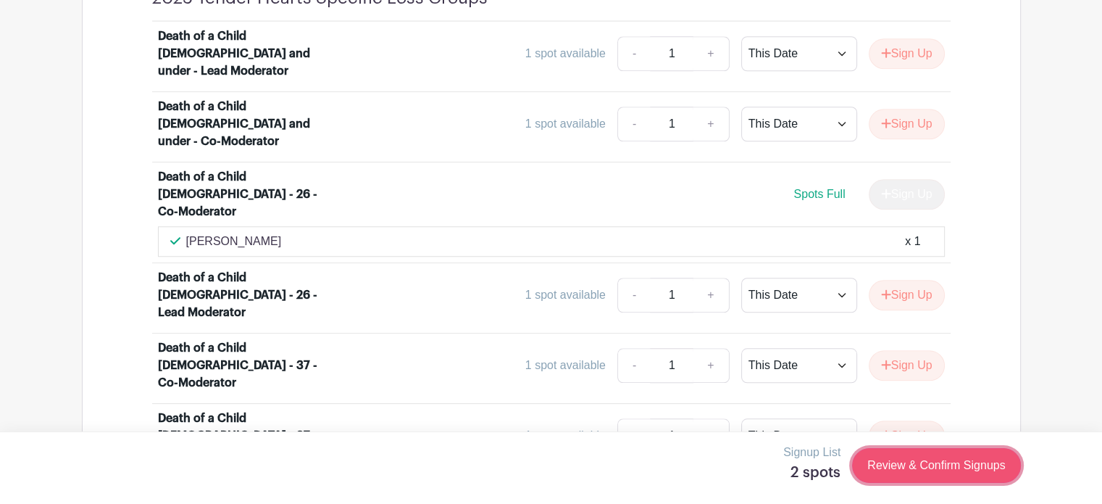
click at [898, 460] on link "Review & Confirm Signups" at bounding box center [936, 465] width 168 height 35
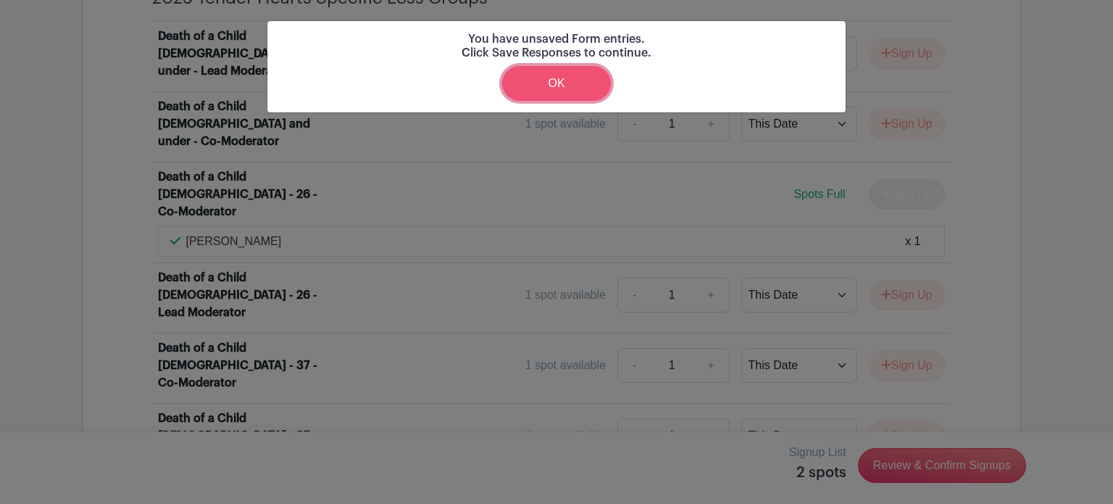
click at [590, 81] on link "OK" at bounding box center [556, 83] width 109 height 35
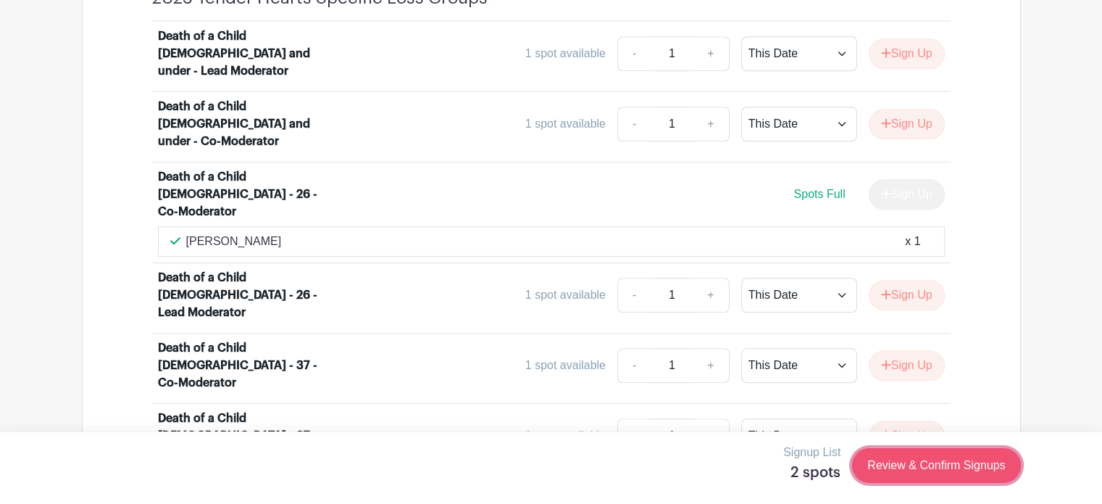
click at [914, 462] on link "Review & Confirm Signups" at bounding box center [936, 465] width 168 height 35
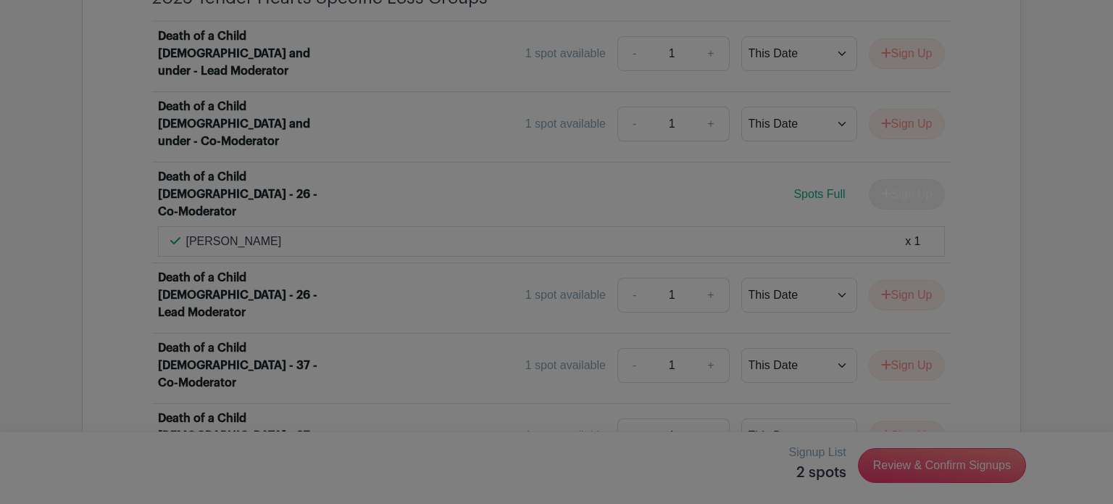
click at [1069, 226] on div at bounding box center [556, 252] width 1113 height 504
click at [933, 456] on div at bounding box center [556, 252] width 1113 height 504
click at [723, 472] on div at bounding box center [556, 252] width 1113 height 504
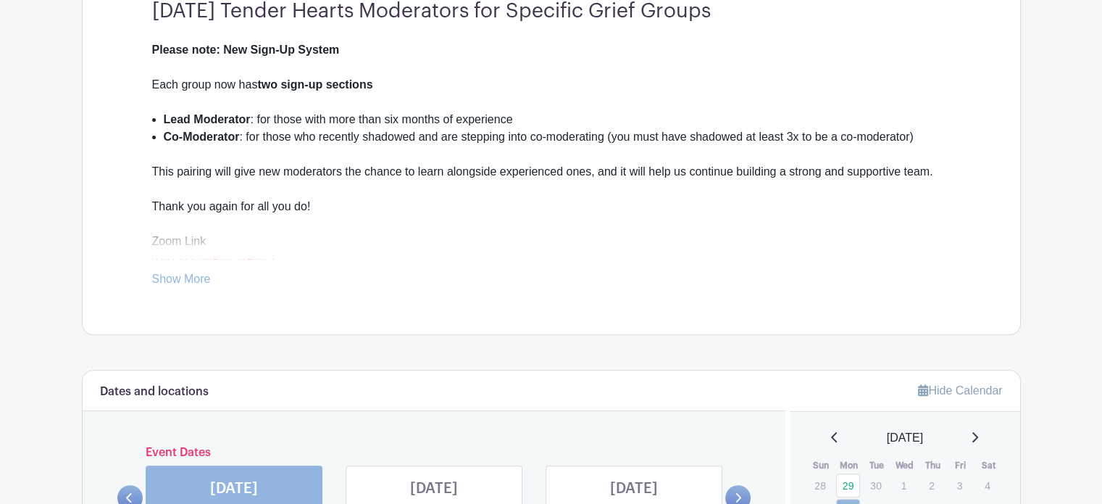
scroll to position [485, 0]
click at [171, 276] on link "Show More" at bounding box center [181, 280] width 59 height 18
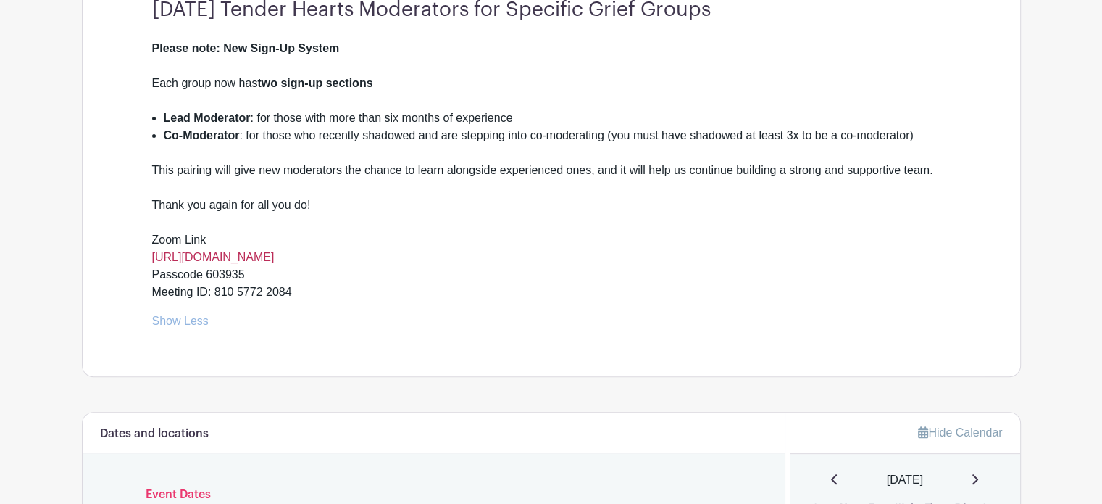
click at [191, 257] on link "[URL][DOMAIN_NAME]" at bounding box center [213, 257] width 122 height 12
